Goal: Download file/media

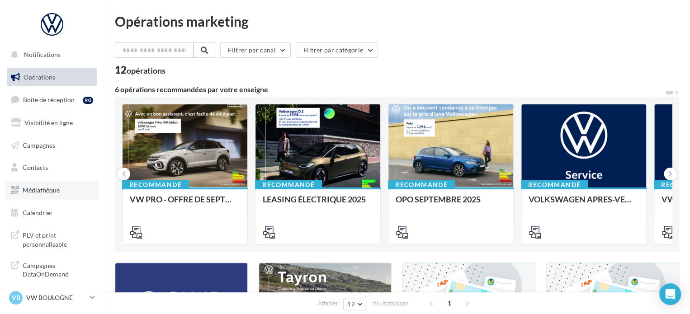
click at [56, 189] on span "Médiathèque" at bounding box center [41, 190] width 37 height 8
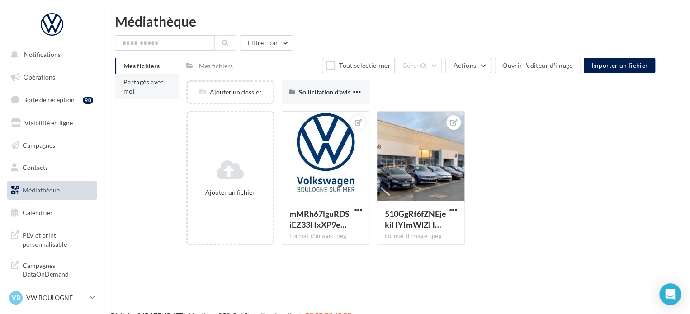
click at [155, 89] on li "Partagés avec moi" at bounding box center [147, 86] width 64 height 25
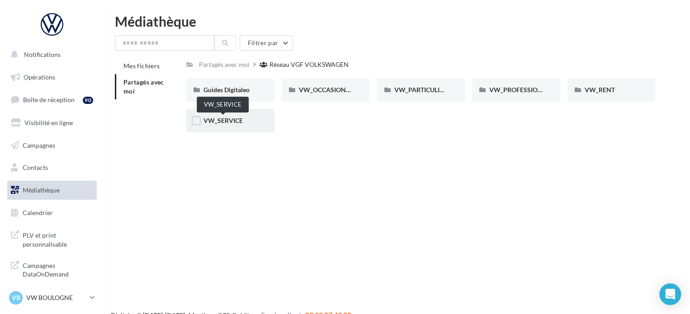
click at [224, 122] on span "VW_SERVICE" at bounding box center [222, 121] width 39 height 8
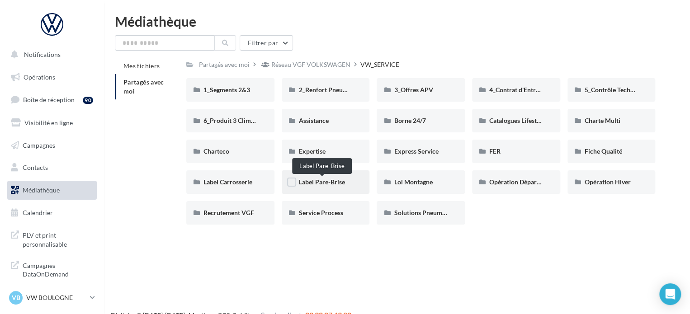
click at [322, 180] on span "Label Pare-Brise" at bounding box center [322, 182] width 46 height 8
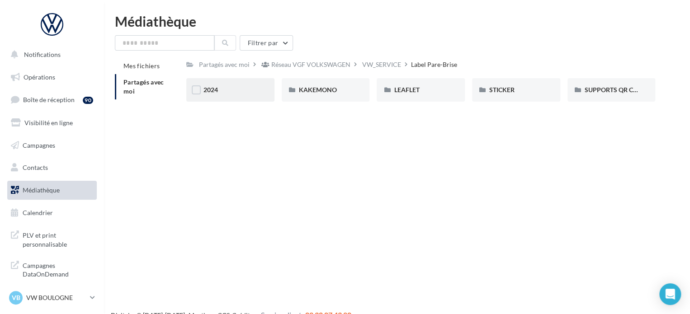
click at [230, 99] on div "2024" at bounding box center [230, 90] width 88 height 24
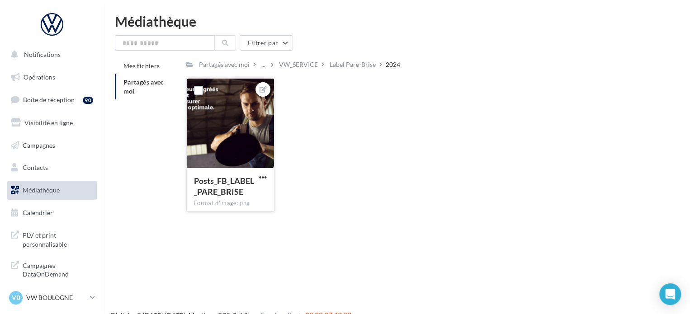
click at [241, 126] on div at bounding box center [230, 124] width 87 height 90
click at [268, 177] on button "button" at bounding box center [262, 178] width 11 height 9
click at [226, 215] on button "Télécharger" at bounding box center [220, 219] width 95 height 24
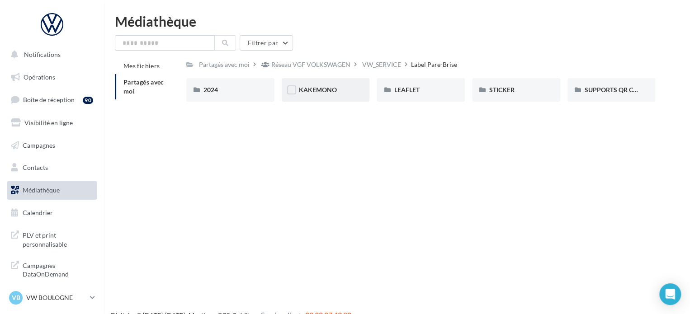
click at [358, 92] on div "KAKEMONO" at bounding box center [326, 90] width 88 height 24
click at [410, 92] on span "LEAFLET" at bounding box center [406, 90] width 25 height 8
click at [499, 86] on span "STICKER" at bounding box center [501, 90] width 25 height 8
click at [612, 97] on div "SUPPORTS QR CODE" at bounding box center [611, 90] width 88 height 24
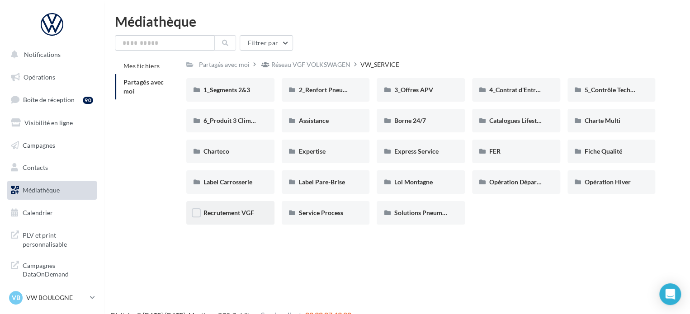
click at [239, 204] on div "Recrutement VGF" at bounding box center [230, 213] width 88 height 24
click at [315, 148] on span "Expertise" at bounding box center [312, 151] width 27 height 8
click at [616, 153] on span "Fiche Qualité" at bounding box center [603, 151] width 38 height 8
click at [412, 117] on span "Borne 24/7" at bounding box center [410, 121] width 32 height 8
click at [313, 119] on span "Assistance" at bounding box center [314, 121] width 30 height 8
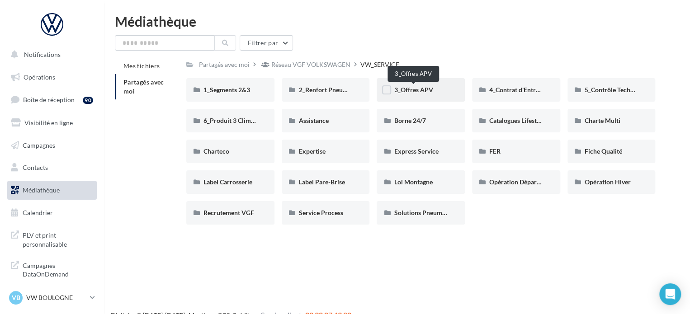
click at [427, 88] on span "3_Offres APV" at bounding box center [413, 90] width 39 height 8
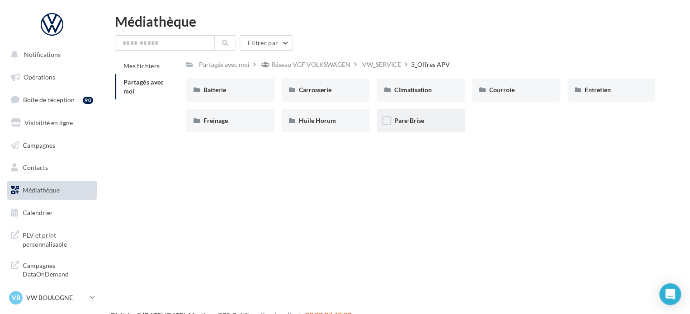
click at [416, 116] on div "Pare-Brise" at bounding box center [420, 121] width 88 height 24
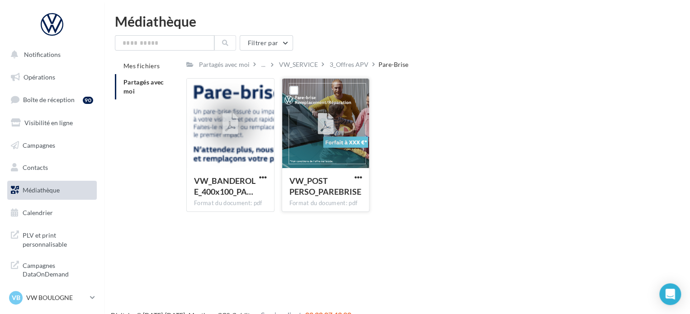
click at [331, 124] on icon at bounding box center [325, 124] width 16 height 21
click at [354, 173] on div at bounding box center [357, 177] width 11 height 9
click at [357, 178] on span "button" at bounding box center [358, 178] width 8 height 8
click at [341, 186] on button "Télécharger" at bounding box center [318, 195] width 90 height 24
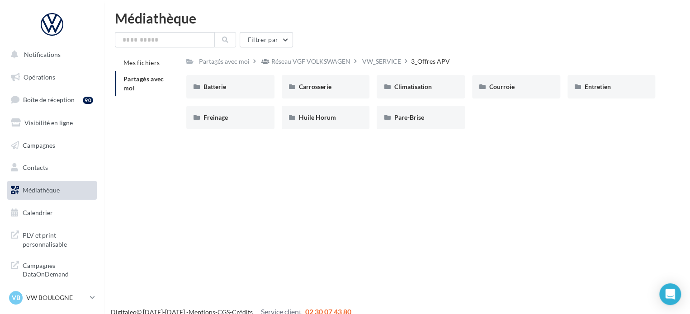
scroll to position [14, 0]
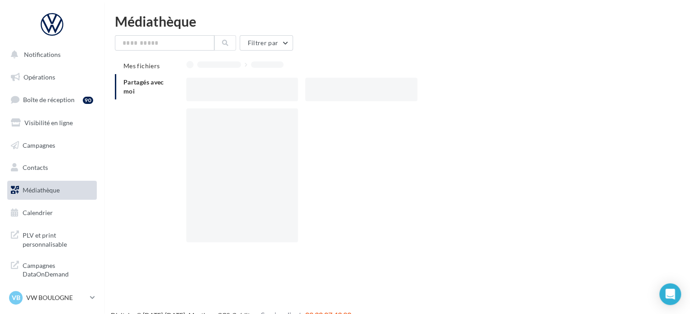
scroll to position [14, 0]
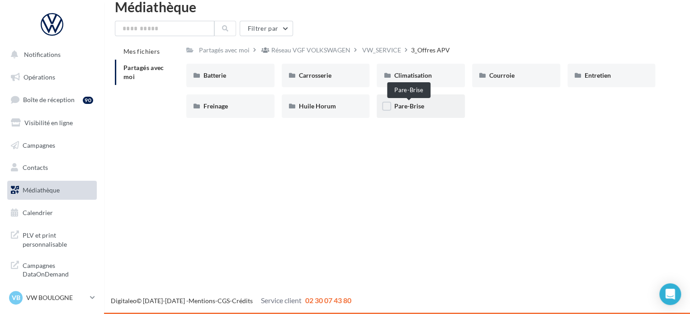
click at [398, 109] on span "Pare-Brise" at bounding box center [409, 106] width 30 height 8
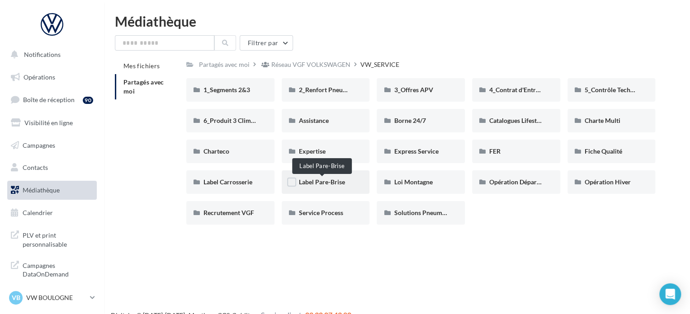
click at [325, 186] on span "Label Pare-Brise" at bounding box center [322, 182] width 46 height 8
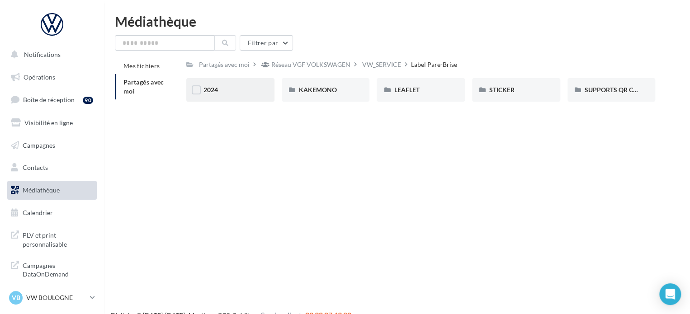
click at [240, 86] on div "2024" at bounding box center [230, 89] width 54 height 9
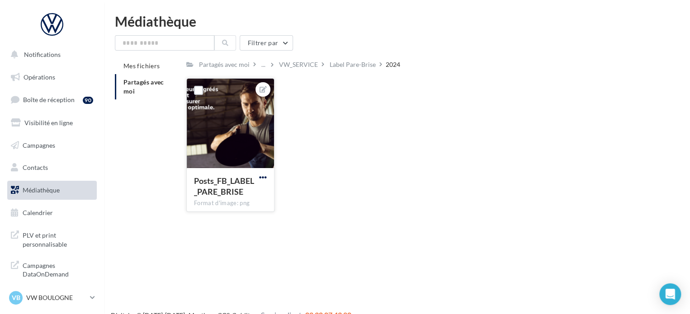
click at [263, 178] on span "button" at bounding box center [263, 178] width 8 height 8
click at [222, 218] on button "Télécharger" at bounding box center [220, 219] width 95 height 24
